Goal: Find contact information: Find contact information

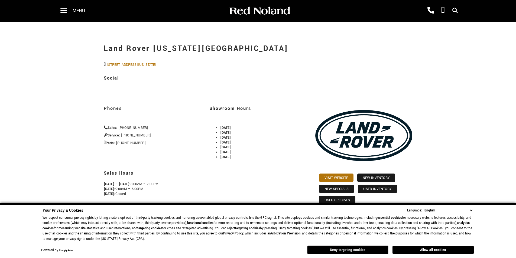
click at [369, 249] on button "Deny targeting cookies" at bounding box center [347, 250] width 81 height 9
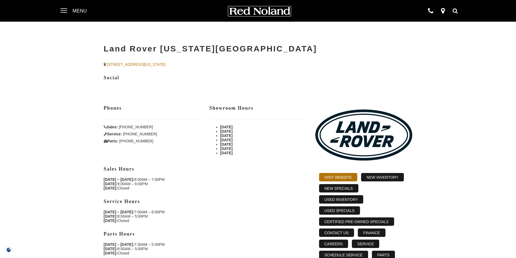
click at [243, 11] on img at bounding box center [260, 11] width 62 height 9
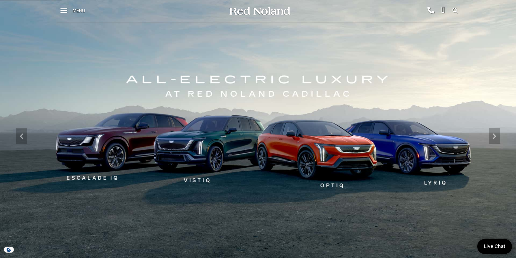
scroll to position [27, 0]
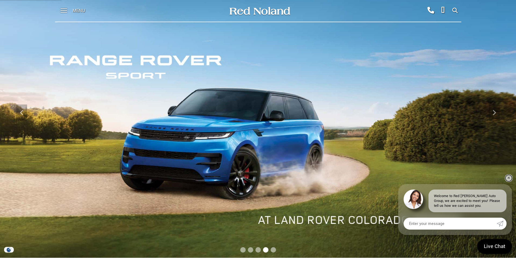
click at [510, 179] on link "✕" at bounding box center [509, 178] width 7 height 7
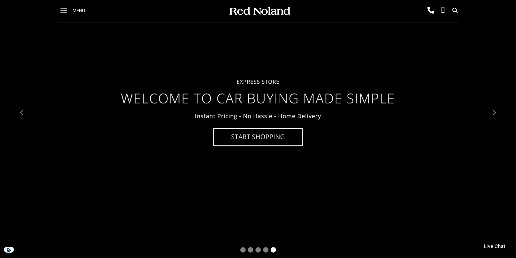
click at [67, 9] on span at bounding box center [63, 8] width 7 height 1
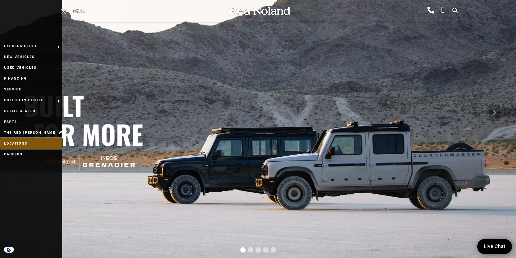
click at [15, 143] on link "Locations" at bounding box center [31, 143] width 62 height 11
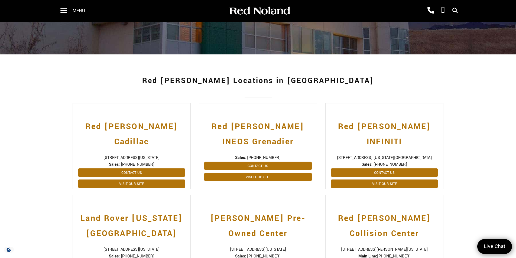
scroll to position [163, 0]
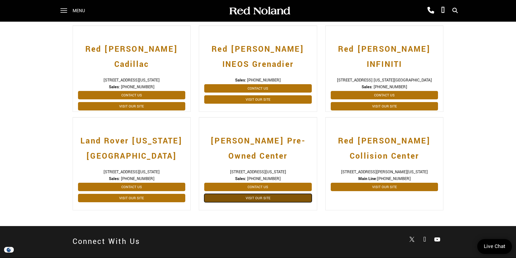
click at [270, 197] on link "Visit Our Site" at bounding box center [258, 198] width 108 height 8
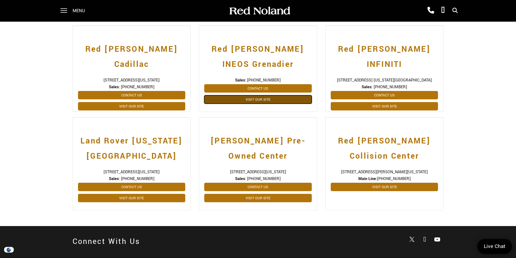
click at [267, 101] on link "Visit Our Site" at bounding box center [258, 99] width 108 height 8
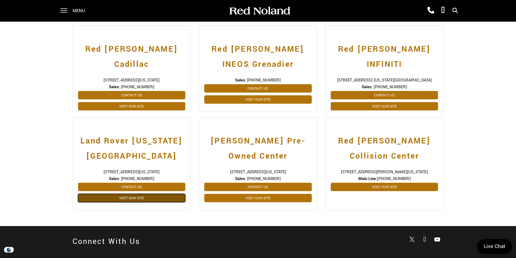
click at [136, 202] on link "Visit Our Site" at bounding box center [132, 198] width 108 height 8
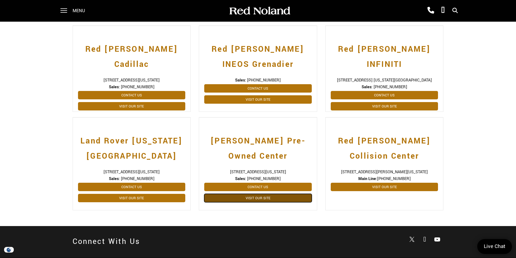
click at [274, 197] on link "Visit Our Site" at bounding box center [258, 198] width 108 height 8
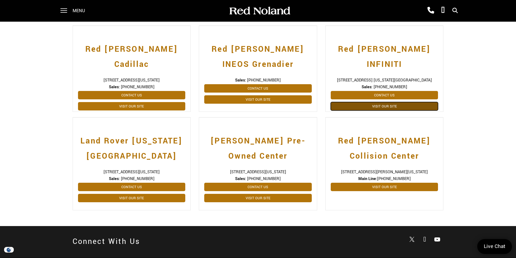
click at [396, 102] on link "Visit Our Site" at bounding box center [385, 106] width 108 height 8
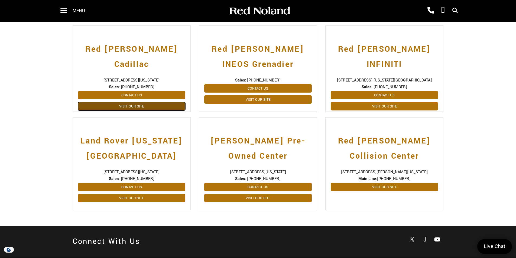
click at [142, 102] on link "Visit Our Site" at bounding box center [132, 106] width 108 height 8
drag, startPoint x: 85, startPoint y: 170, endPoint x: 177, endPoint y: 173, distance: 92.8
click at [177, 173] on span "[STREET_ADDRESS][US_STATE]" at bounding box center [132, 172] width 108 height 6
copy span "[STREET_ADDRESS][US_STATE]"
drag, startPoint x: 88, startPoint y: 68, endPoint x: 177, endPoint y: 71, distance: 88.7
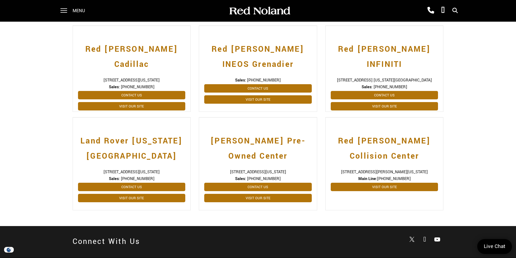
click at [177, 78] on span "[STREET_ADDRESS][US_STATE]" at bounding box center [132, 81] width 108 height 6
copy span "[STREET_ADDRESS][US_STATE]"
